Goal: Navigation & Orientation: Find specific page/section

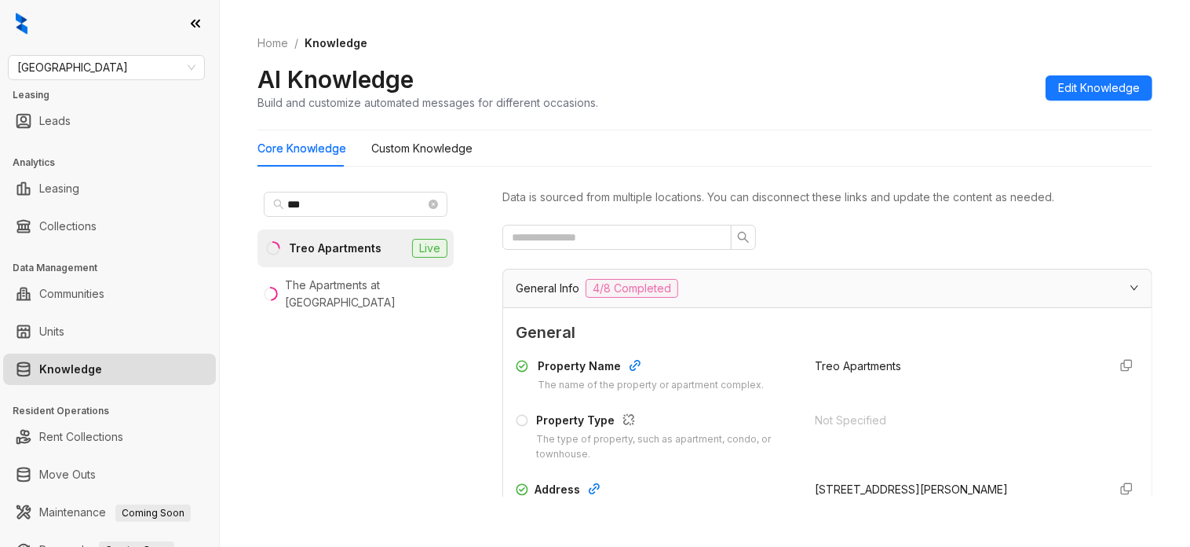
scroll to position [393, 0]
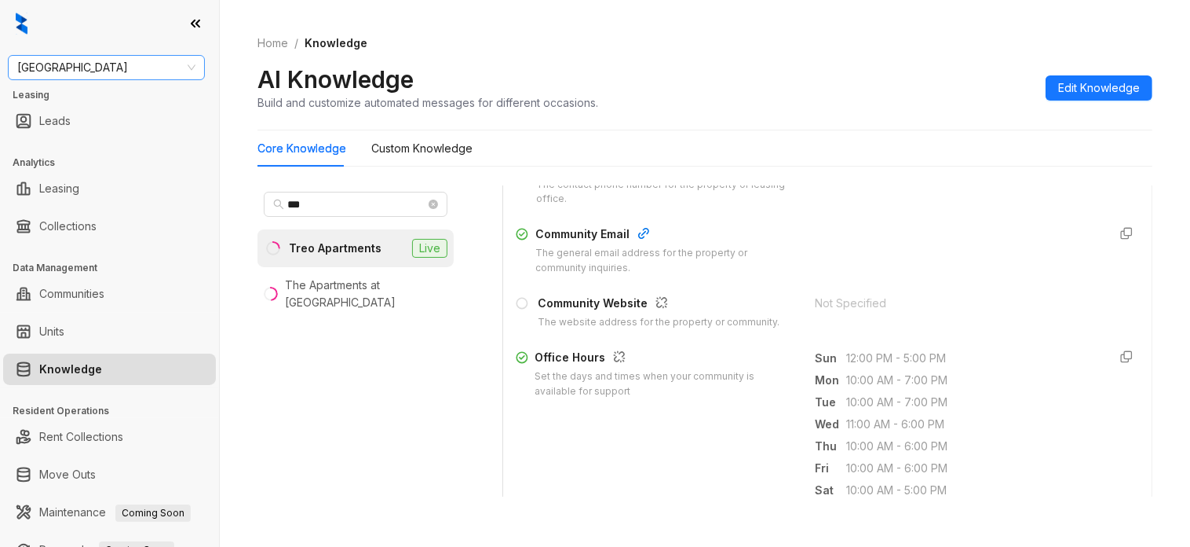
click at [106, 61] on span "[GEOGRAPHIC_DATA]" at bounding box center [106, 68] width 178 height 24
click at [120, 67] on span "[GEOGRAPHIC_DATA]" at bounding box center [106, 68] width 178 height 24
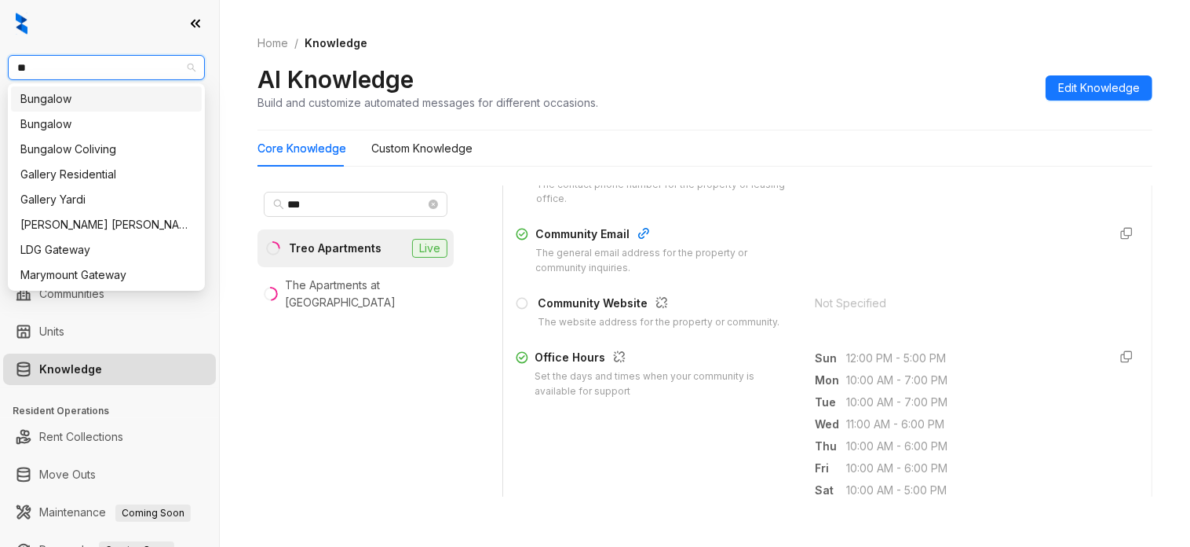
type input "***"
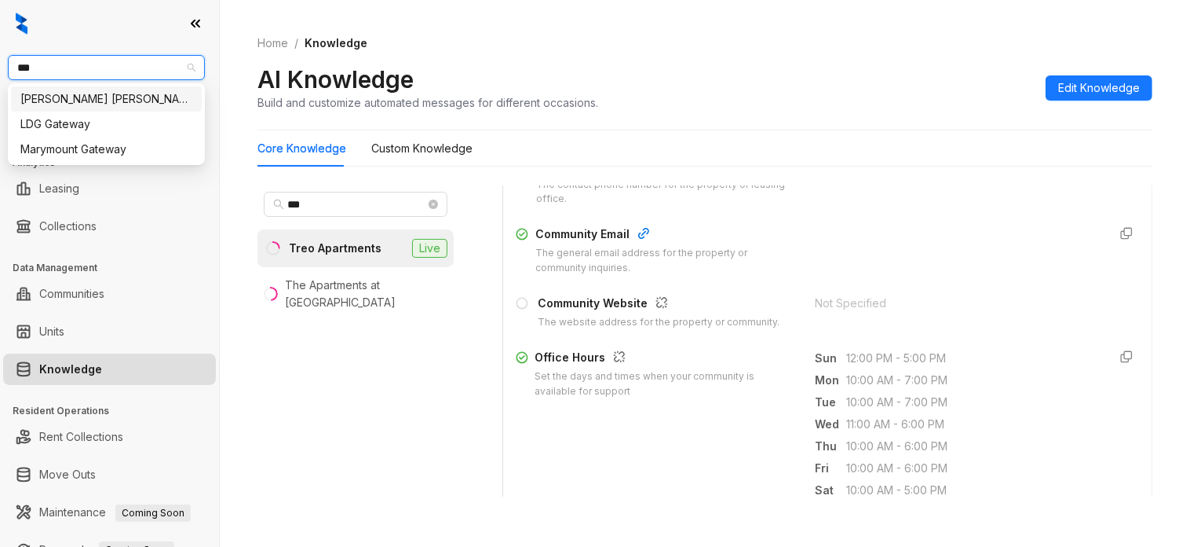
click at [119, 104] on div "[PERSON_NAME] [PERSON_NAME]" at bounding box center [106, 98] width 172 height 17
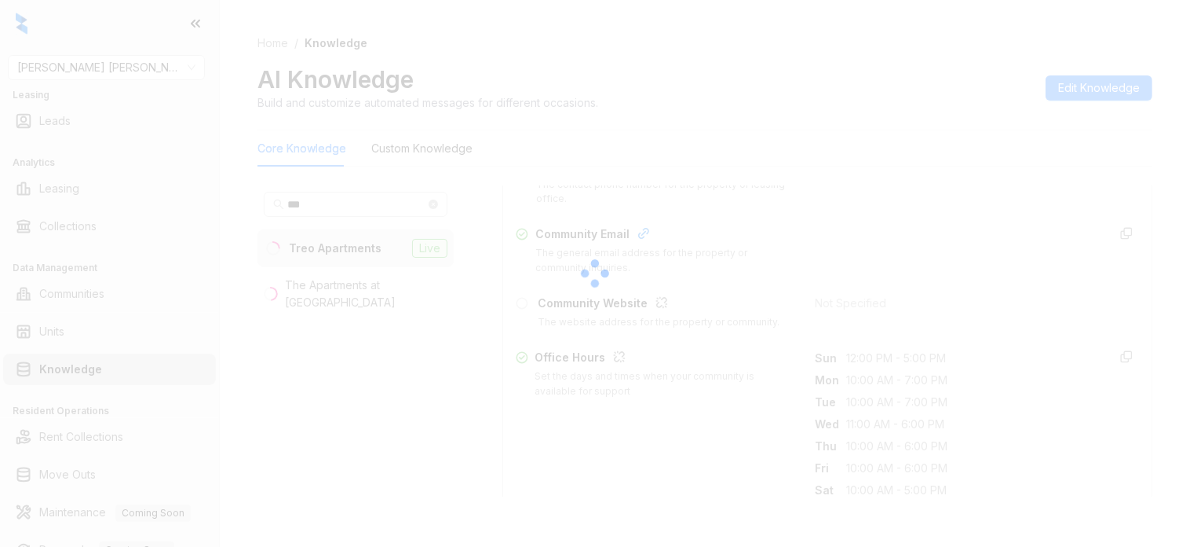
click at [1176, 91] on div at bounding box center [595, 273] width 1190 height 547
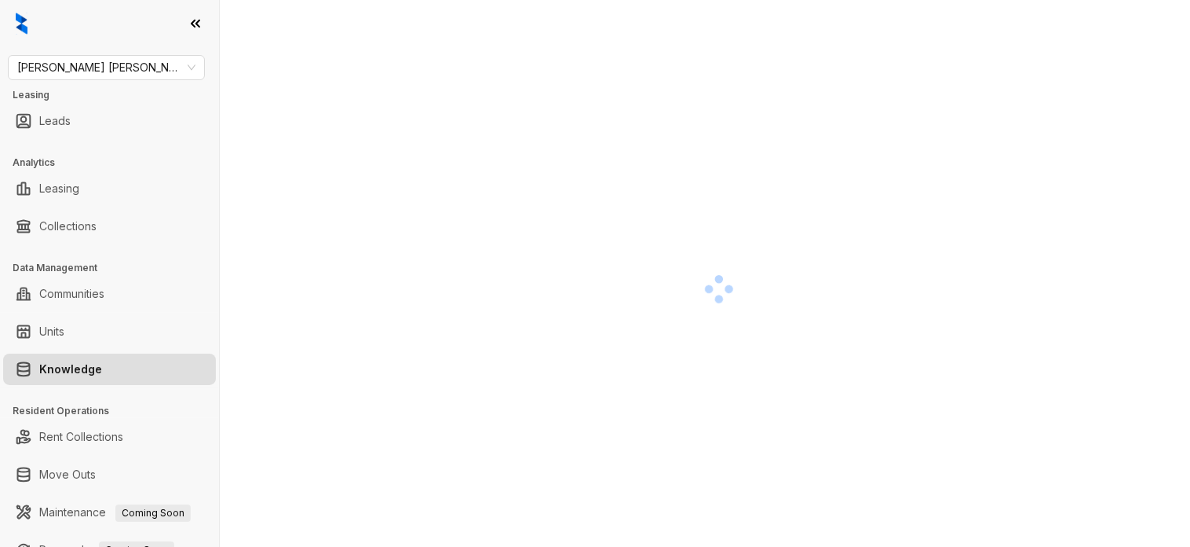
scroll to position [46, 0]
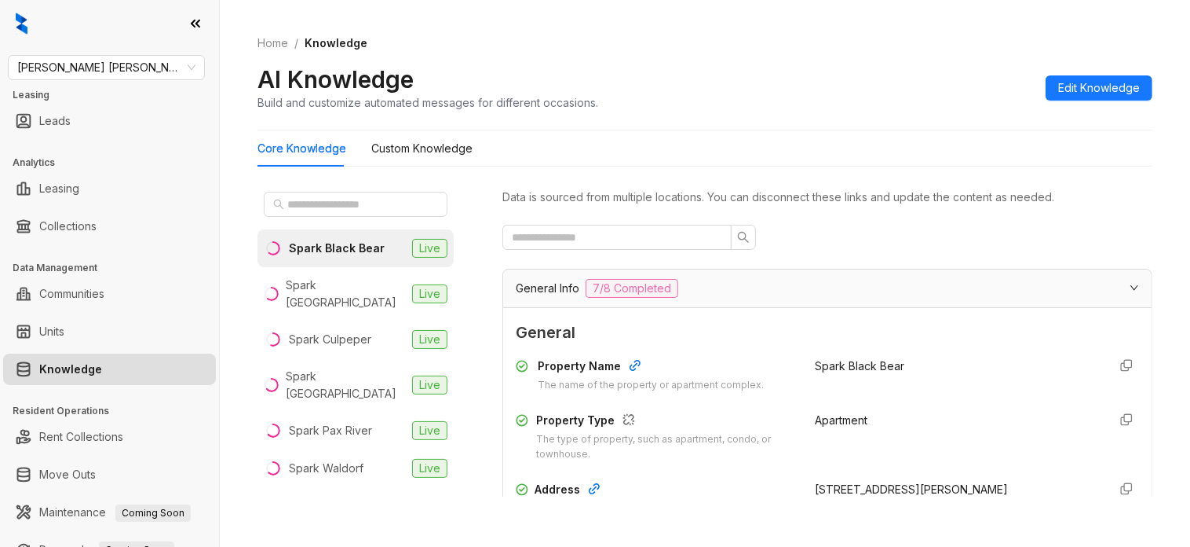
scroll to position [98, 0]
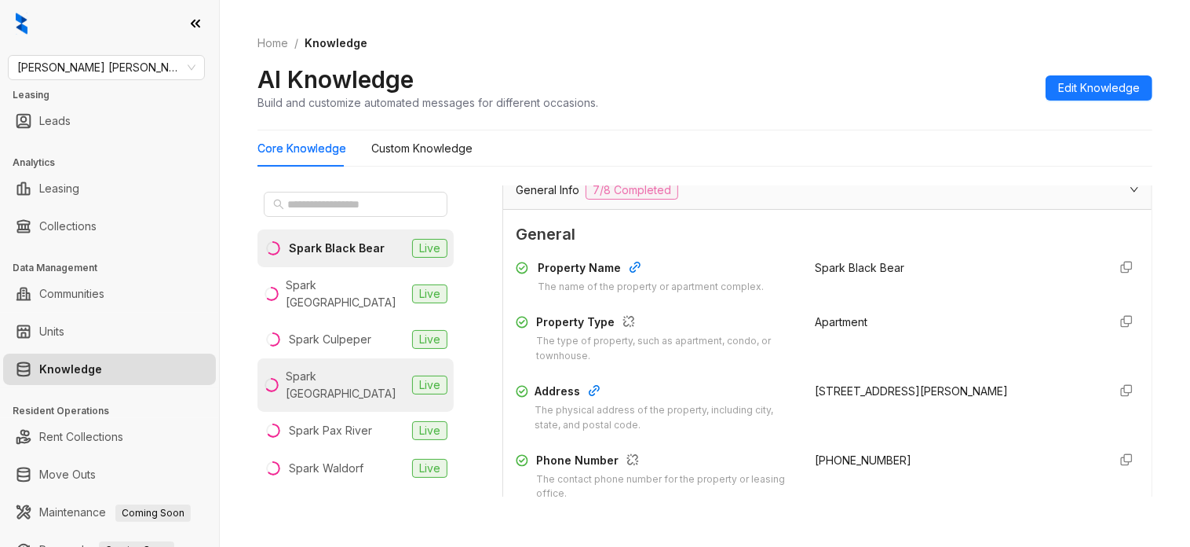
click at [350, 367] on div "Spark Oxon Hill" at bounding box center [346, 384] width 120 height 35
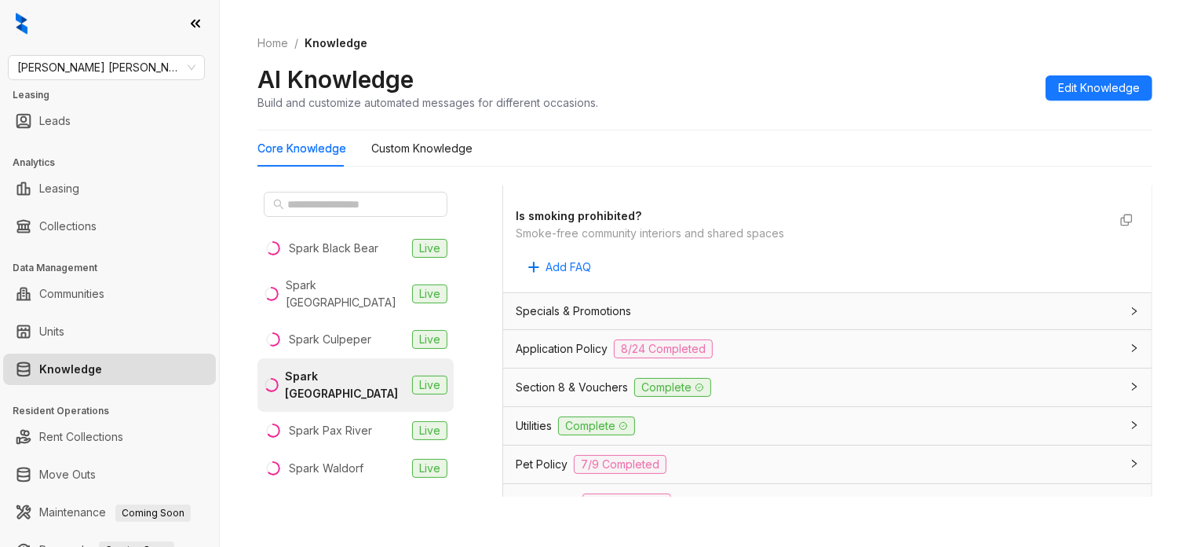
scroll to position [982, 0]
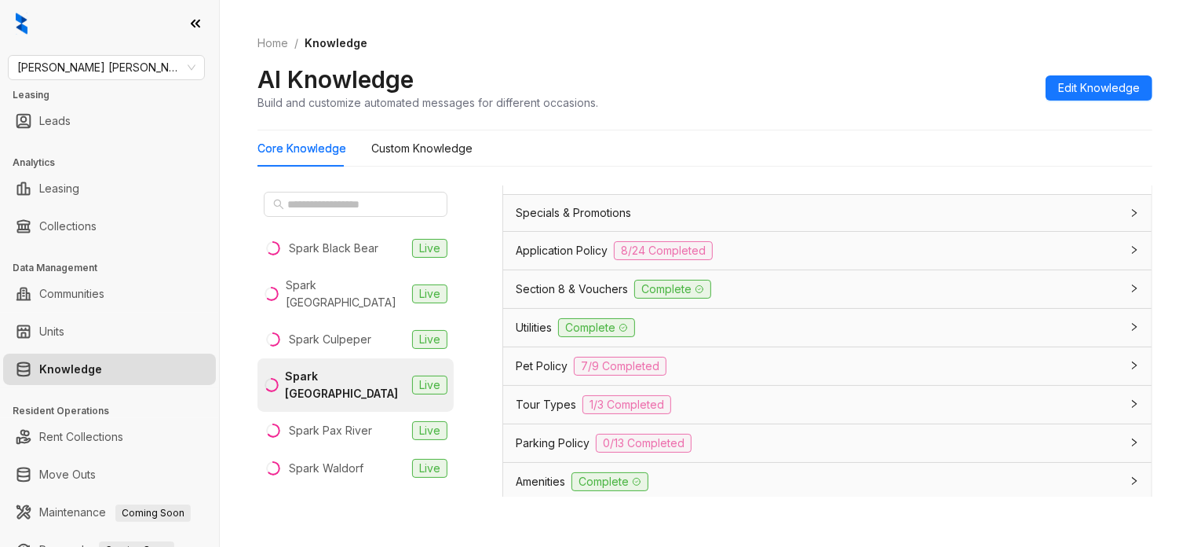
click at [766, 240] on div "Application Policy 8/24 Completed" at bounding box center [827, 251] width 649 height 38
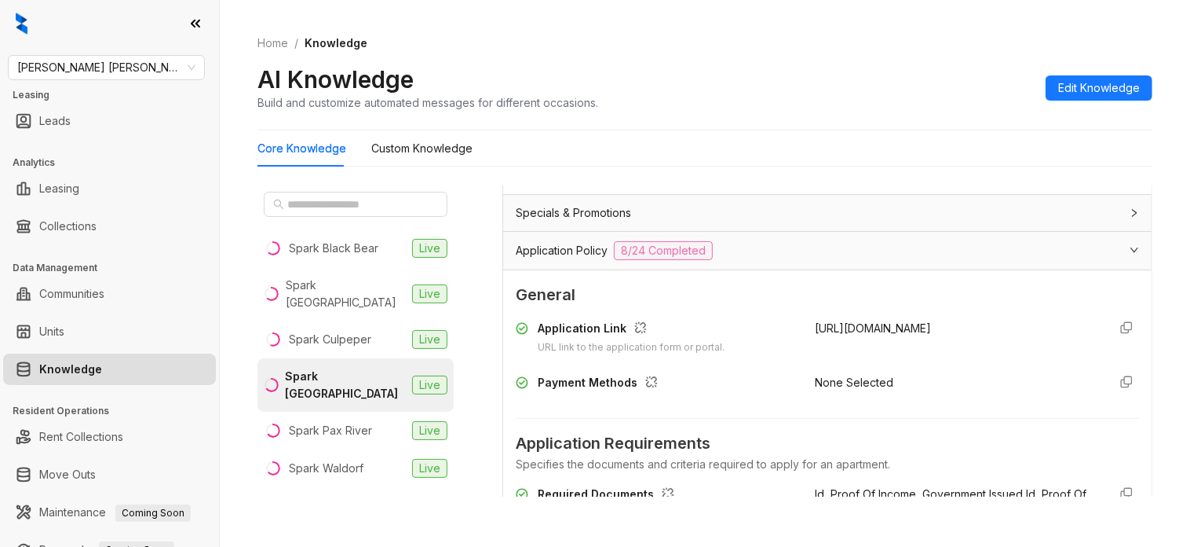
click at [815, 324] on span "https://sparkoxonhill.securecafe.com/onlineleasing" at bounding box center [873, 327] width 116 height 13
drag, startPoint x: 803, startPoint y: 324, endPoint x: 810, endPoint y: 344, distance: 20.6
click at [815, 344] on div "https://sparkoxonhill.securecafe.com/onlineleasing" at bounding box center [955, 337] width 280 height 35
copy div "https://sparkoxonhill.securecafe.com/onlineleasing"
